Goal: Information Seeking & Learning: Check status

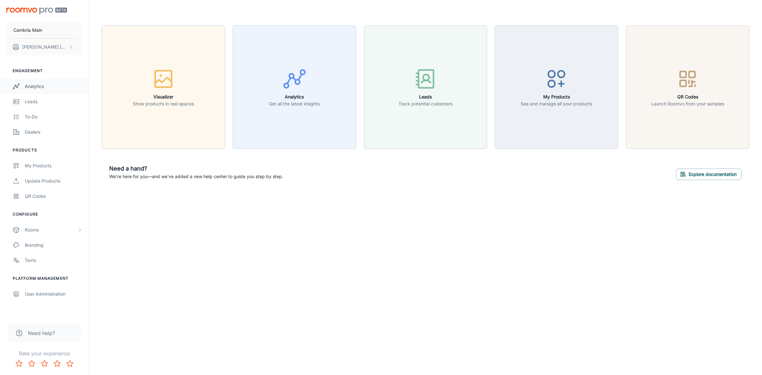
click at [41, 80] on link "Analytics" at bounding box center [44, 86] width 89 height 15
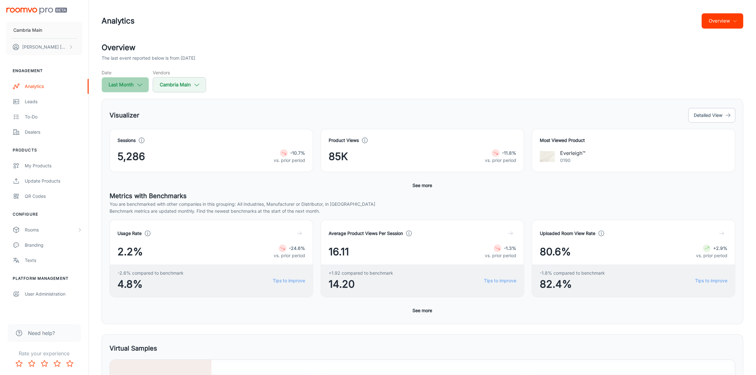
click at [137, 84] on icon "button" at bounding box center [139, 84] width 7 height 7
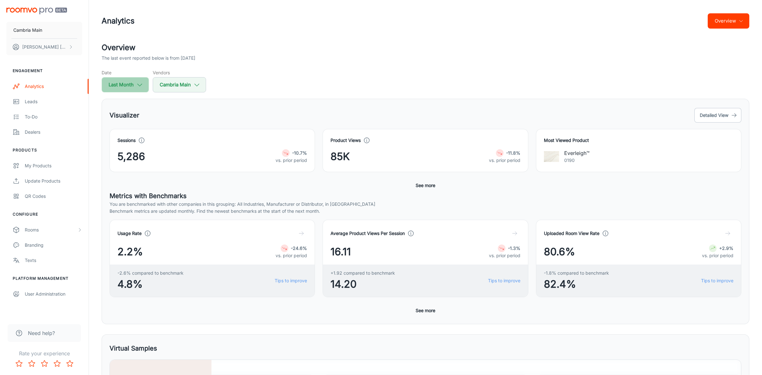
select select "8"
select select "2025"
select select "8"
select select "2025"
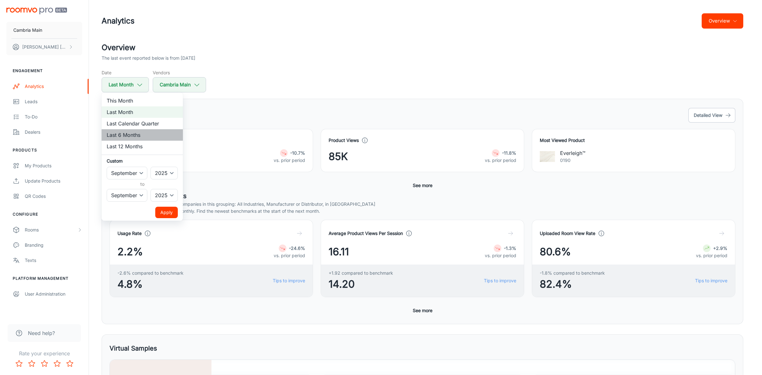
click at [137, 135] on li "Last 6 Months" at bounding box center [142, 134] width 81 height 11
click at [210, 88] on div at bounding box center [381, 187] width 762 height 375
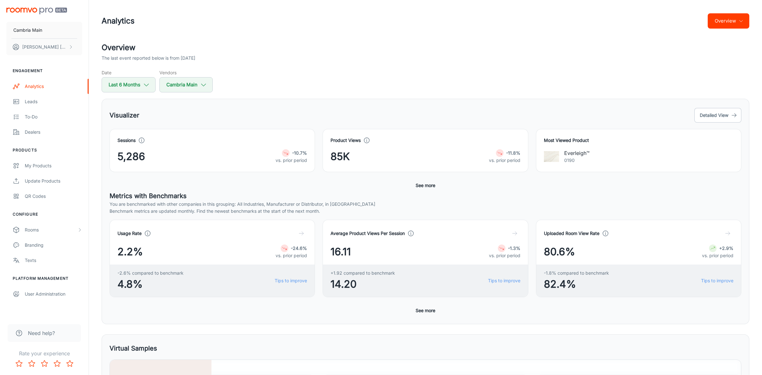
select select "8"
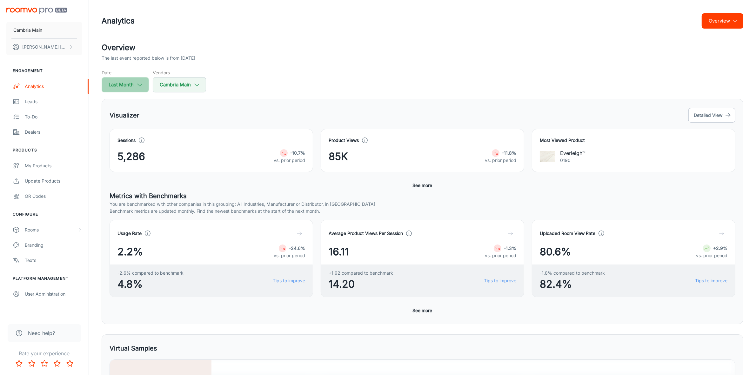
click at [133, 86] on button "Last Month" at bounding box center [125, 84] width 47 height 15
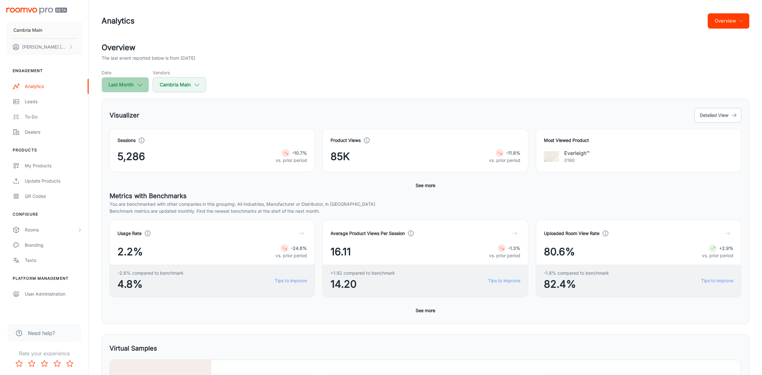
select select "8"
select select "2025"
select select "8"
select select "2025"
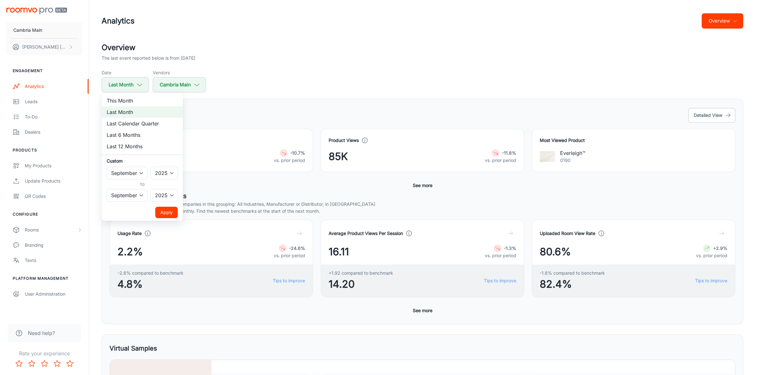
click at [128, 133] on li "Last 6 Months" at bounding box center [142, 134] width 81 height 11
select select "3"
click at [166, 211] on button "Apply" at bounding box center [166, 212] width 23 height 11
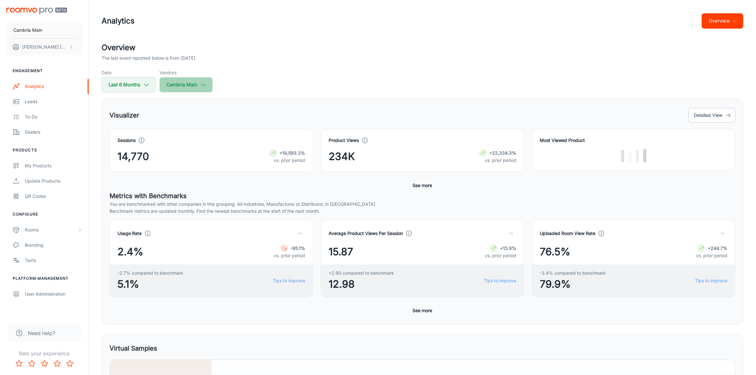
click at [209, 88] on button "Cambria Main" at bounding box center [185, 84] width 53 height 15
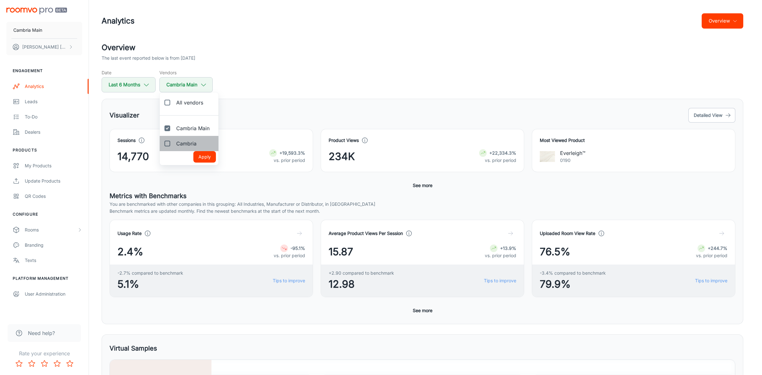
click at [186, 140] on span "Cambria" at bounding box center [186, 144] width 20 height 8
click at [174, 140] on input "Cambria" at bounding box center [167, 143] width 13 height 13
checkbox input "true"
click at [199, 152] on button "Apply" at bounding box center [204, 156] width 23 height 11
checkbox input "true"
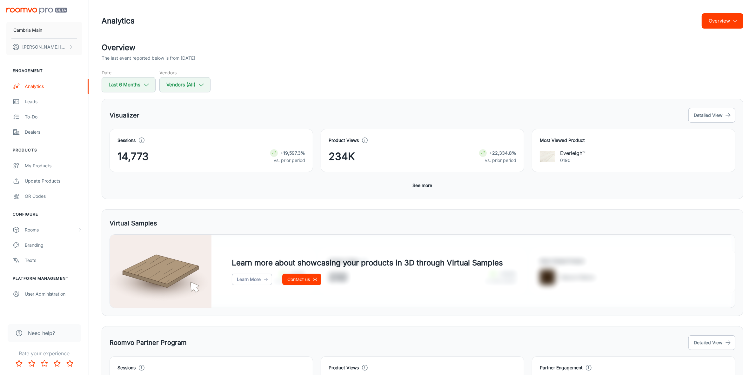
click at [710, 22] on button "Overview" at bounding box center [723, 20] width 42 height 15
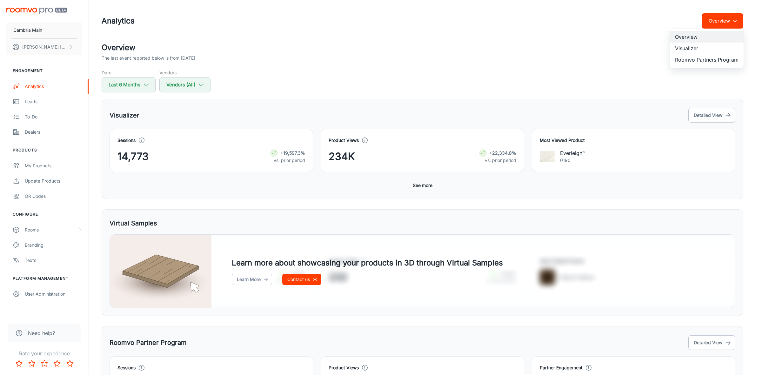
click at [700, 58] on li "Roomvo Partners Program" at bounding box center [707, 59] width 74 height 11
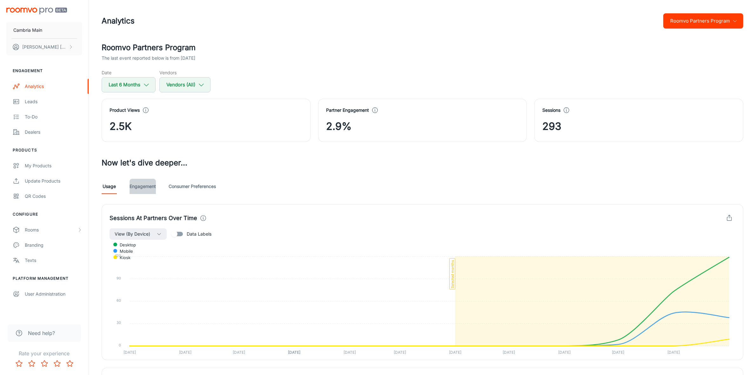
click at [152, 186] on link "Engagement" at bounding box center [143, 186] width 26 height 15
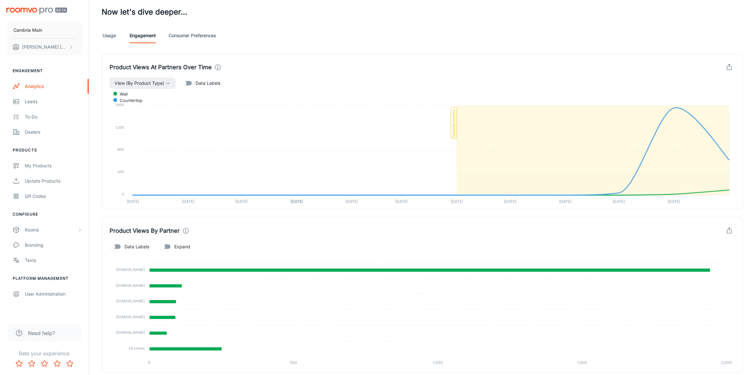
scroll to position [124, 0]
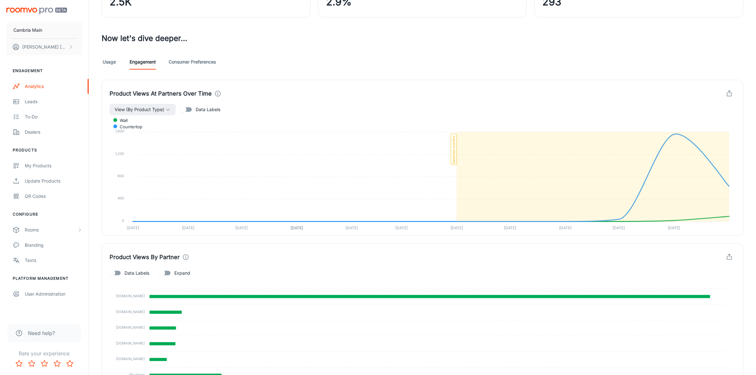
click at [111, 64] on link "Usage" at bounding box center [109, 61] width 15 height 15
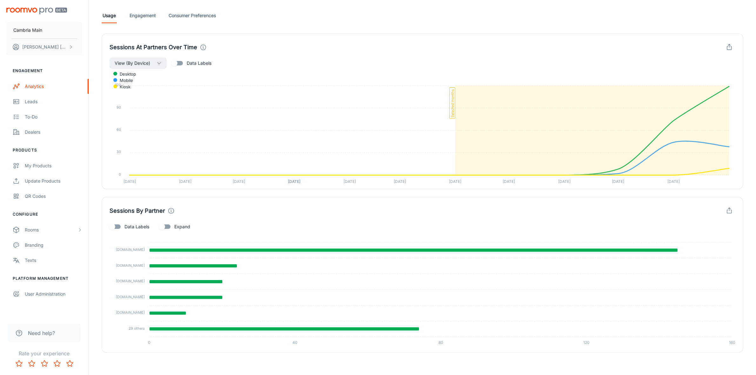
scroll to position [174, 0]
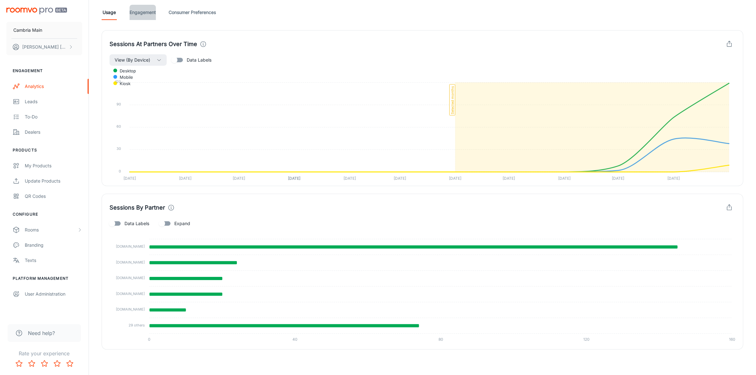
click at [135, 12] on link "Engagement" at bounding box center [143, 12] width 26 height 15
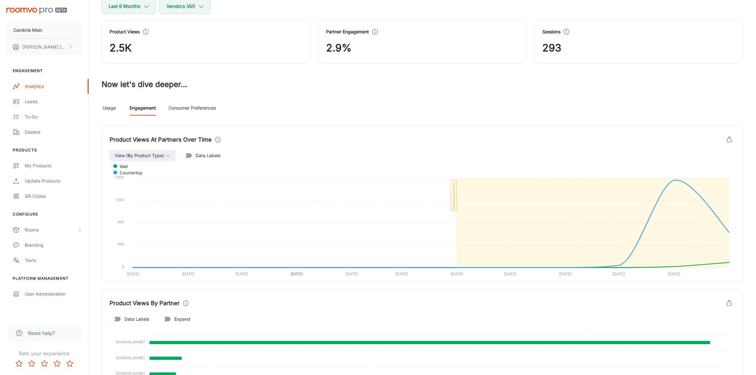
scroll to position [198, 0]
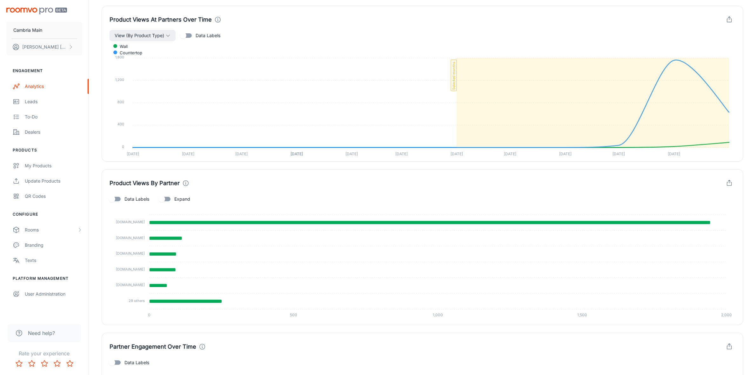
click at [175, 196] on span "Expand" at bounding box center [182, 199] width 16 height 7
click at [175, 196] on input "Expand" at bounding box center [162, 199] width 36 height 12
checkbox input "true"
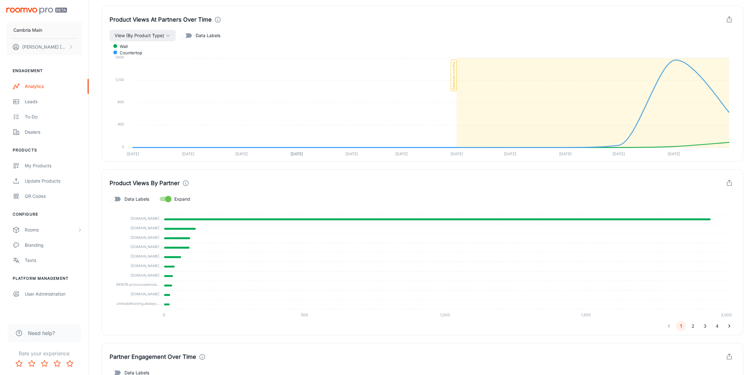
click at [141, 194] on label "Data Labels" at bounding box center [127, 199] width 43 height 12
click at [130, 194] on input "Data Labels" at bounding box center [112, 199] width 36 height 12
checkbox input "true"
